Goal: Navigation & Orientation: Find specific page/section

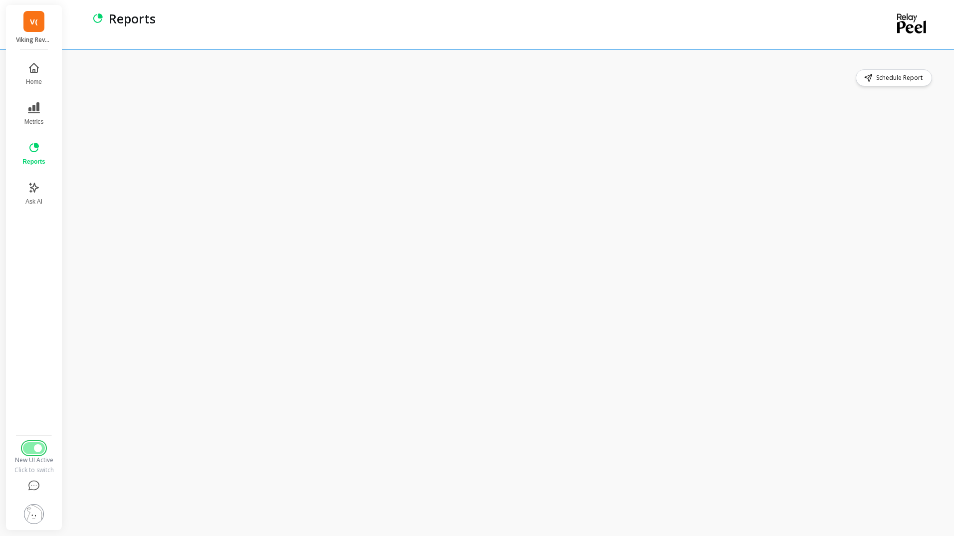
click at [27, 445] on button "Switch to Legacy UI" at bounding box center [34, 448] width 22 height 12
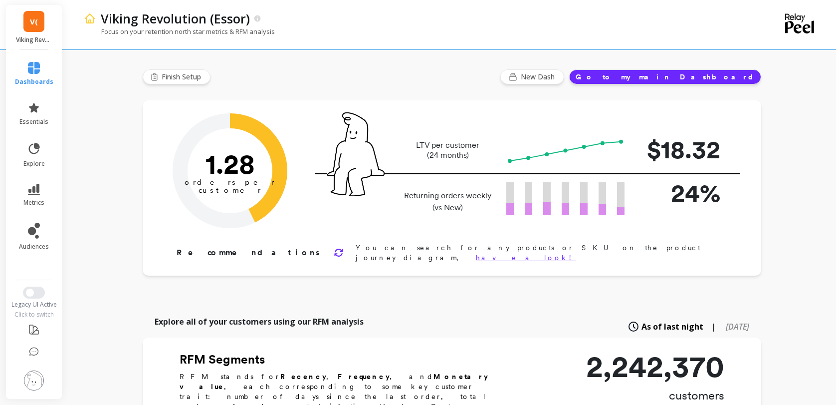
drag, startPoint x: 793, startPoint y: 252, endPoint x: 749, endPoint y: 303, distance: 66.8
